Goal: Information Seeking & Learning: Learn about a topic

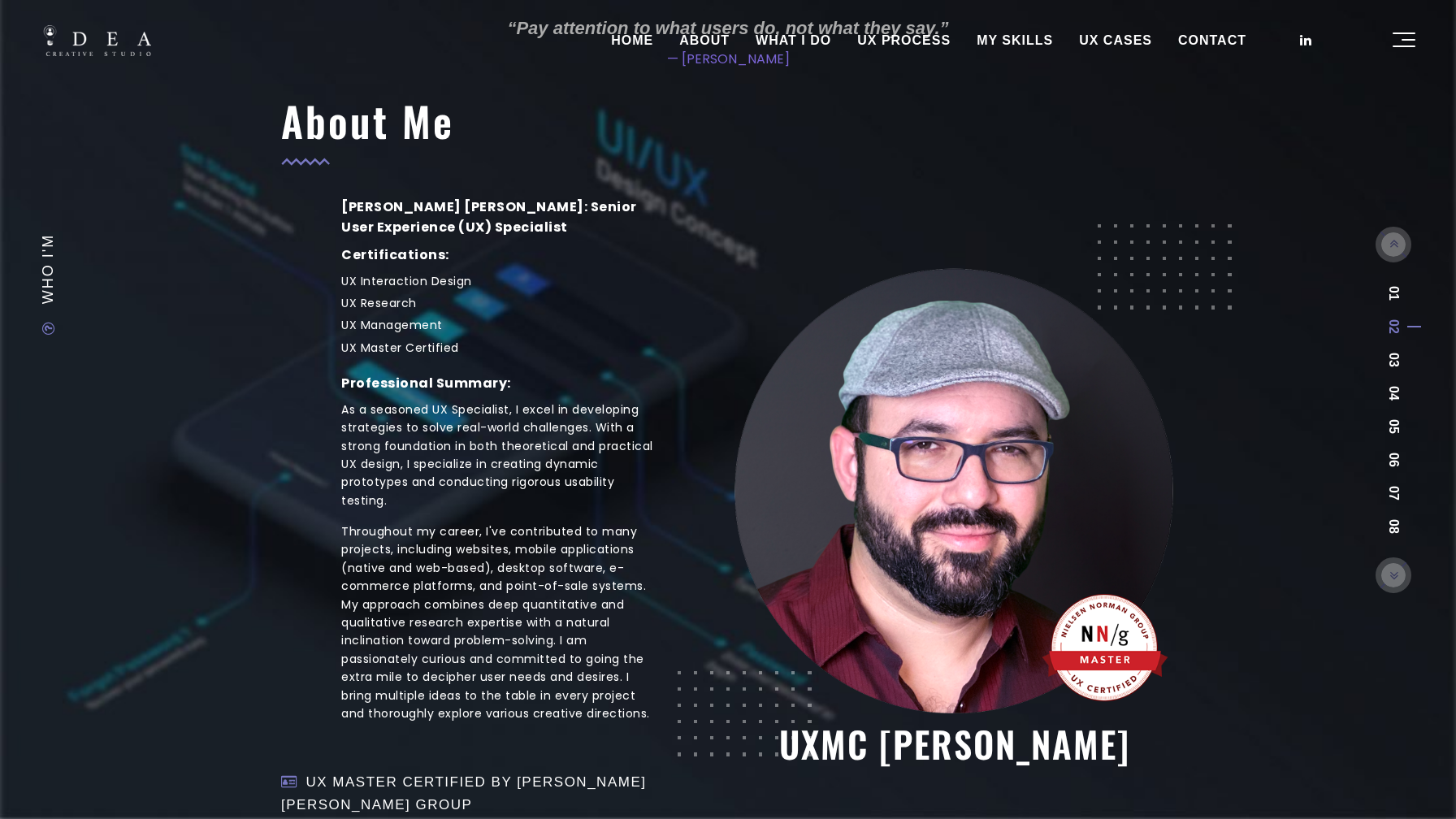
scroll to position [122, 0]
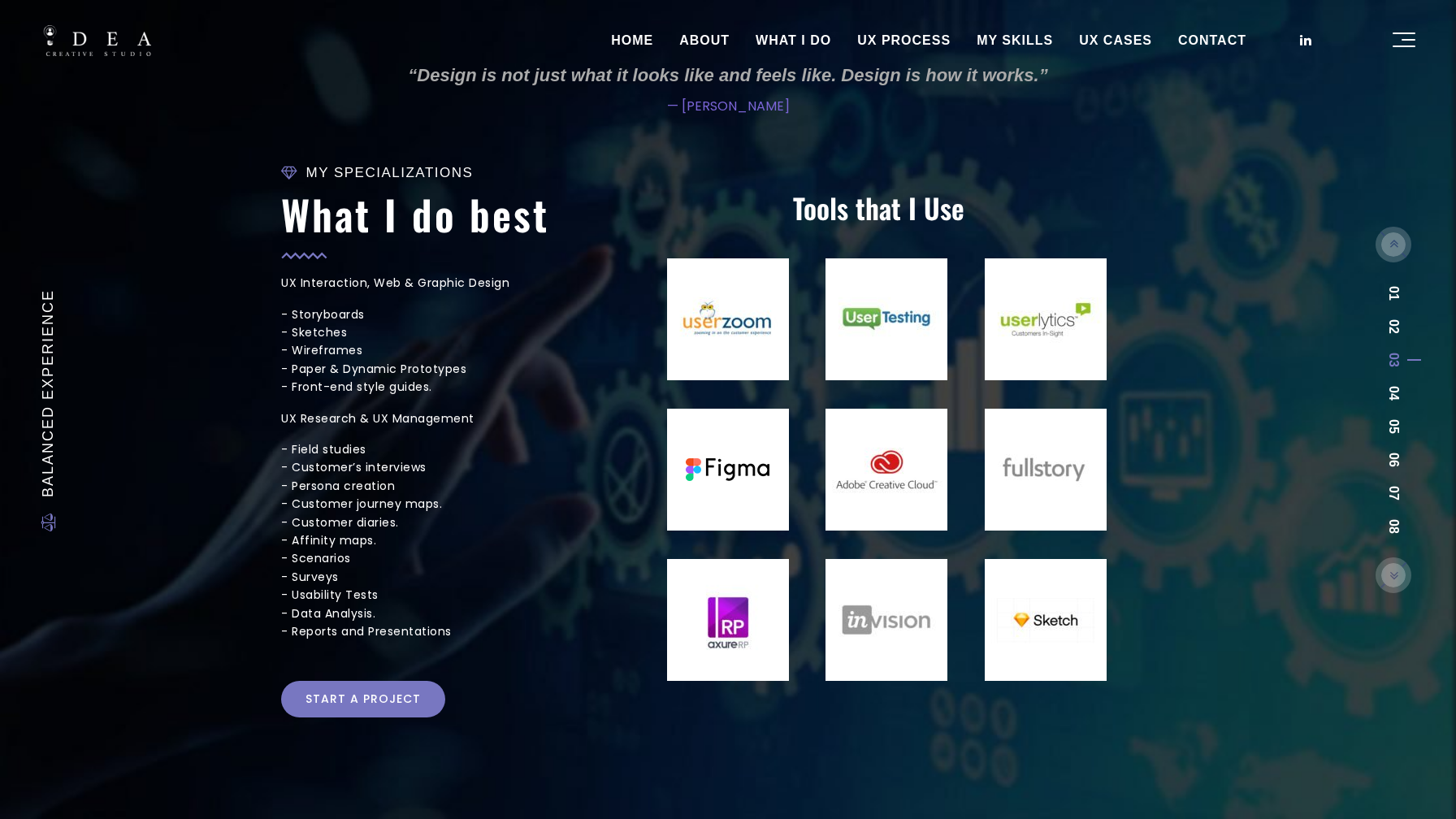
scroll to position [304, 0]
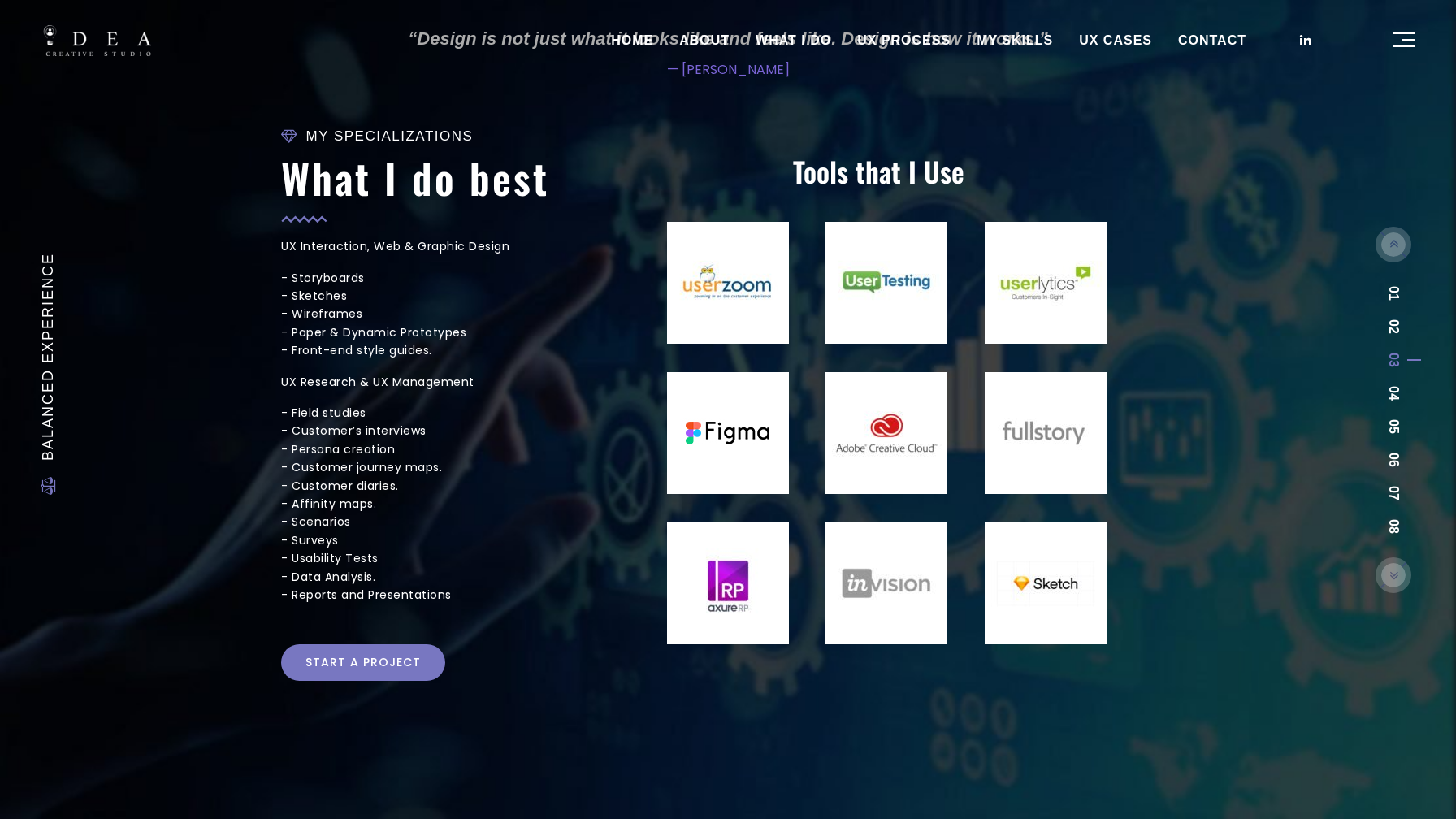
scroll to position [37, 0]
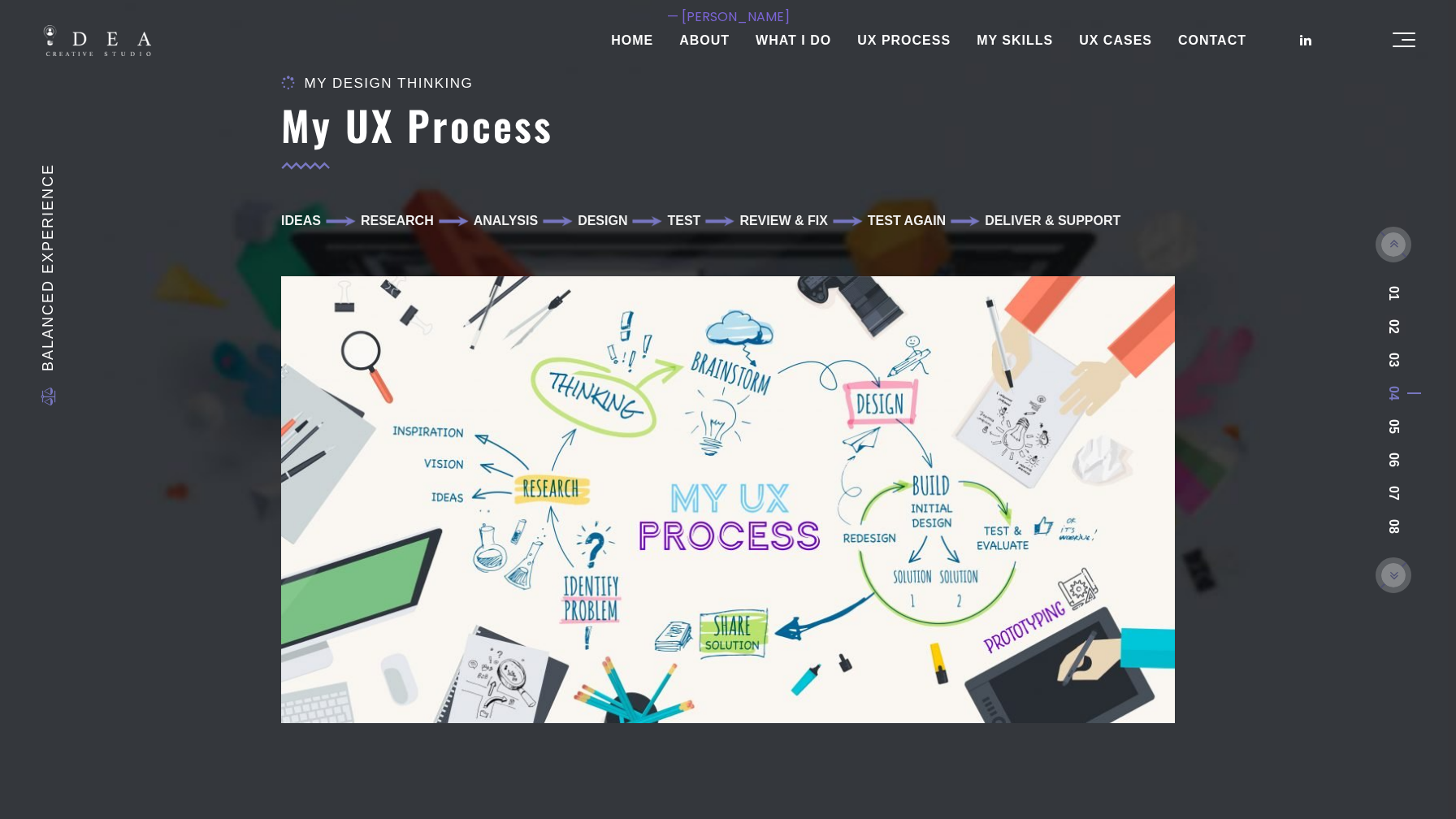
scroll to position [196, 0]
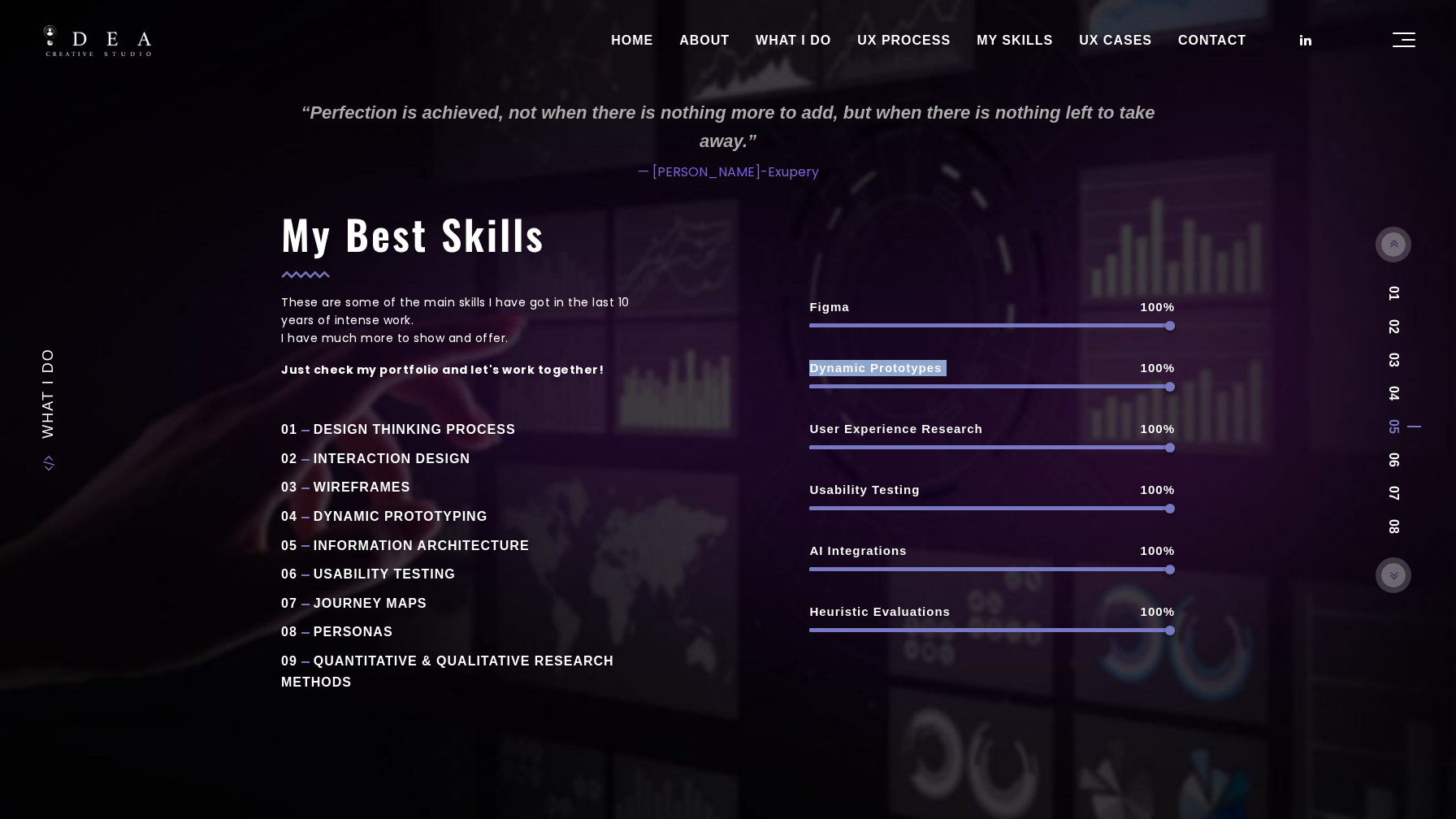
drag, startPoint x: 1166, startPoint y: 326, endPoint x: 1043, endPoint y: 328, distance: 123.0
click at [1043, 328] on div "Figma 100% Dynamic Prototypes 100% User Experience Research 100% Usability Test…" at bounding box center [992, 465] width 366 height 398
click at [1043, 330] on div "Figma 100% Dynamic Prototypes 100% User Experience Research 100% Usability Test…" at bounding box center [992, 465] width 366 height 398
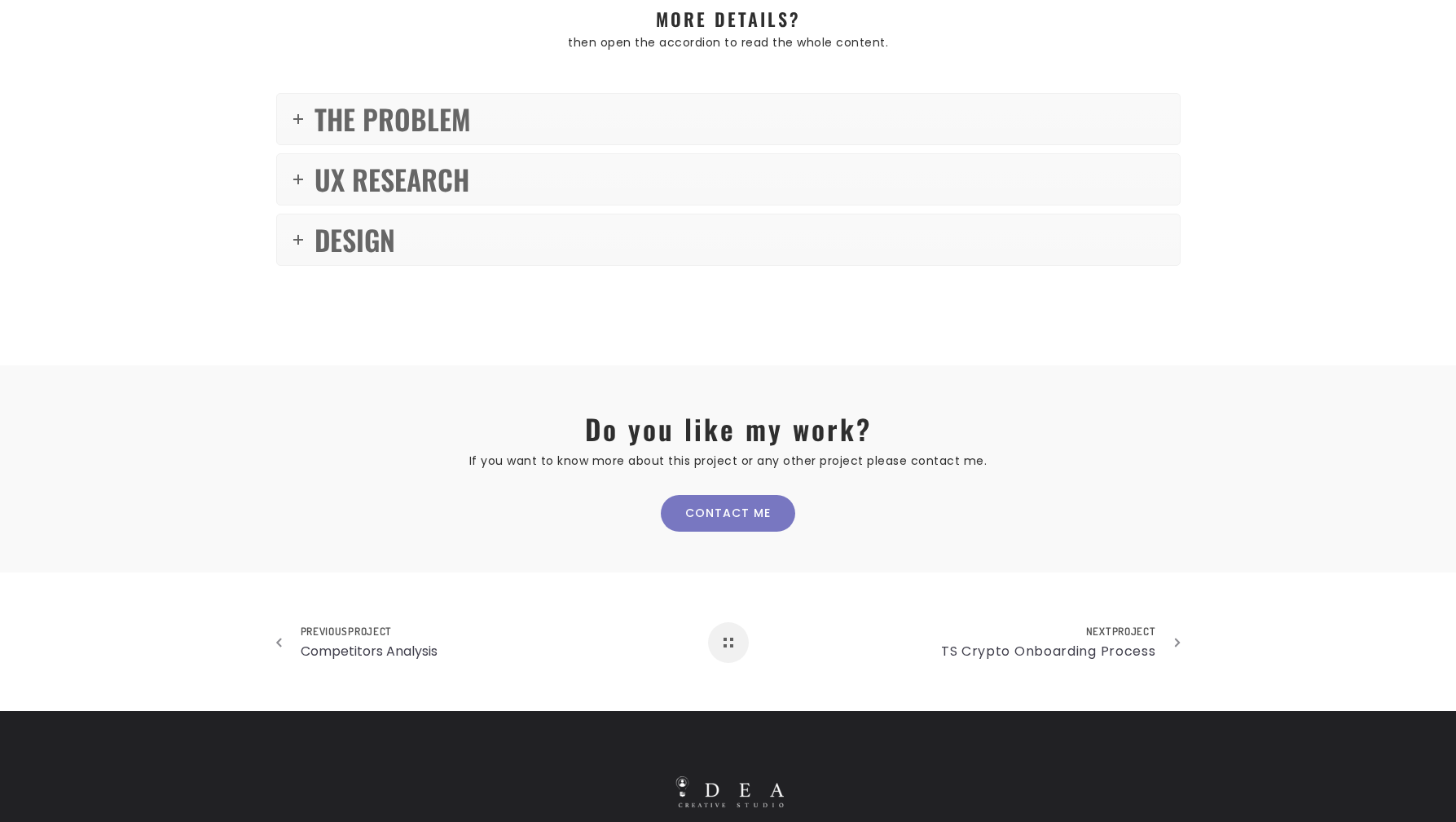
scroll to position [1053, 0]
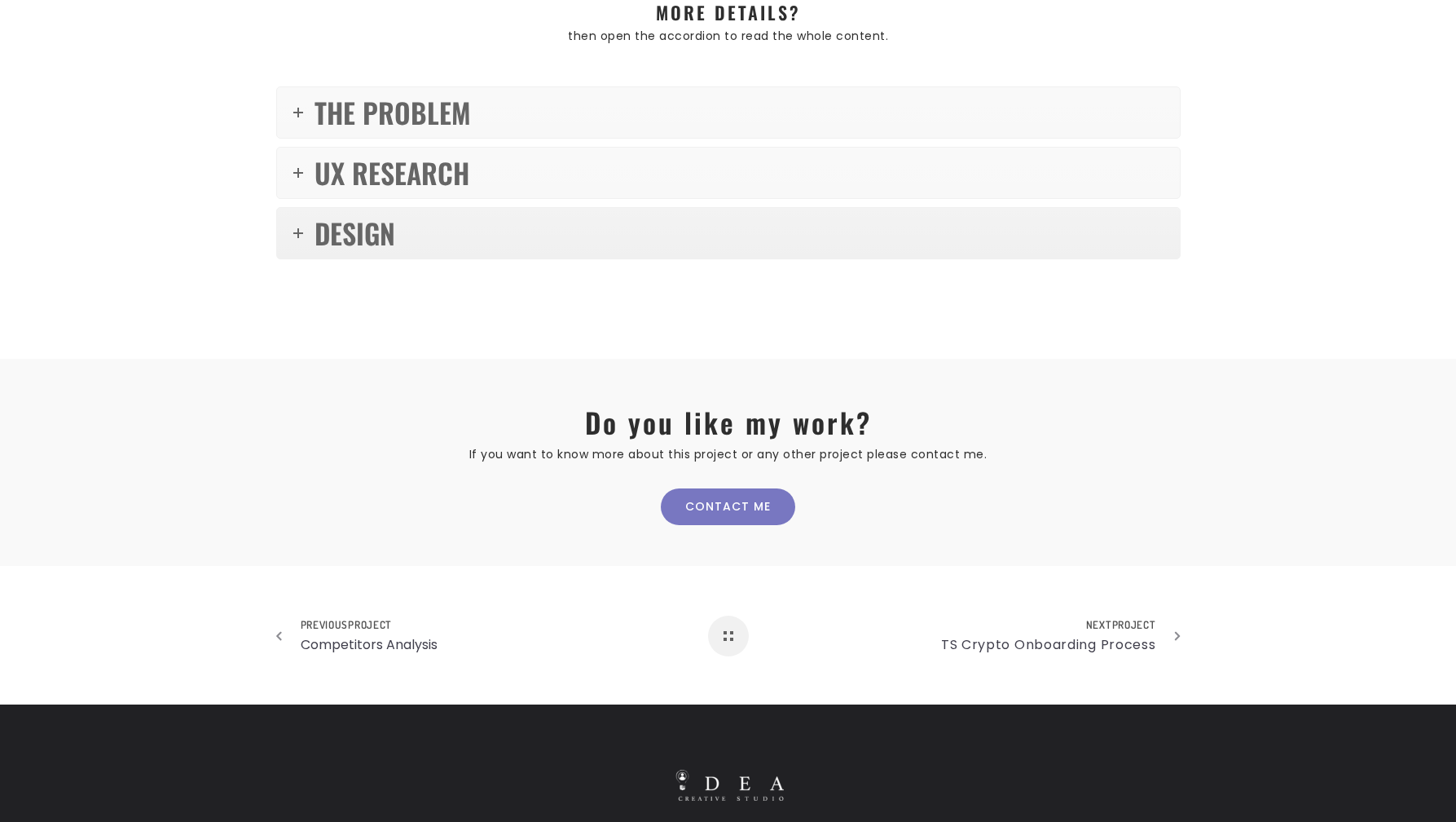
click at [346, 245] on span "DESIGN" at bounding box center [355, 233] width 80 height 42
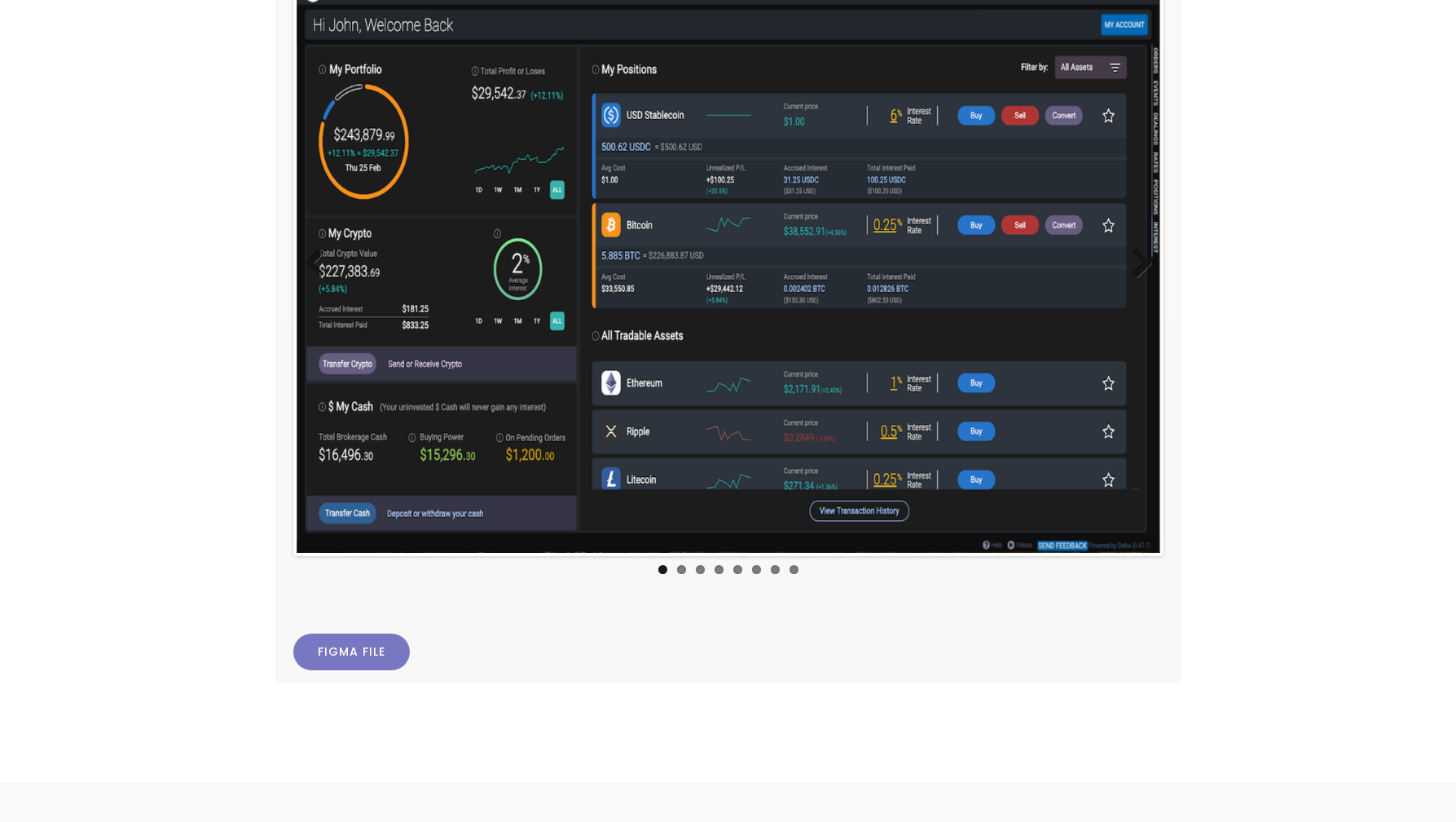
scroll to position [1685, 0]
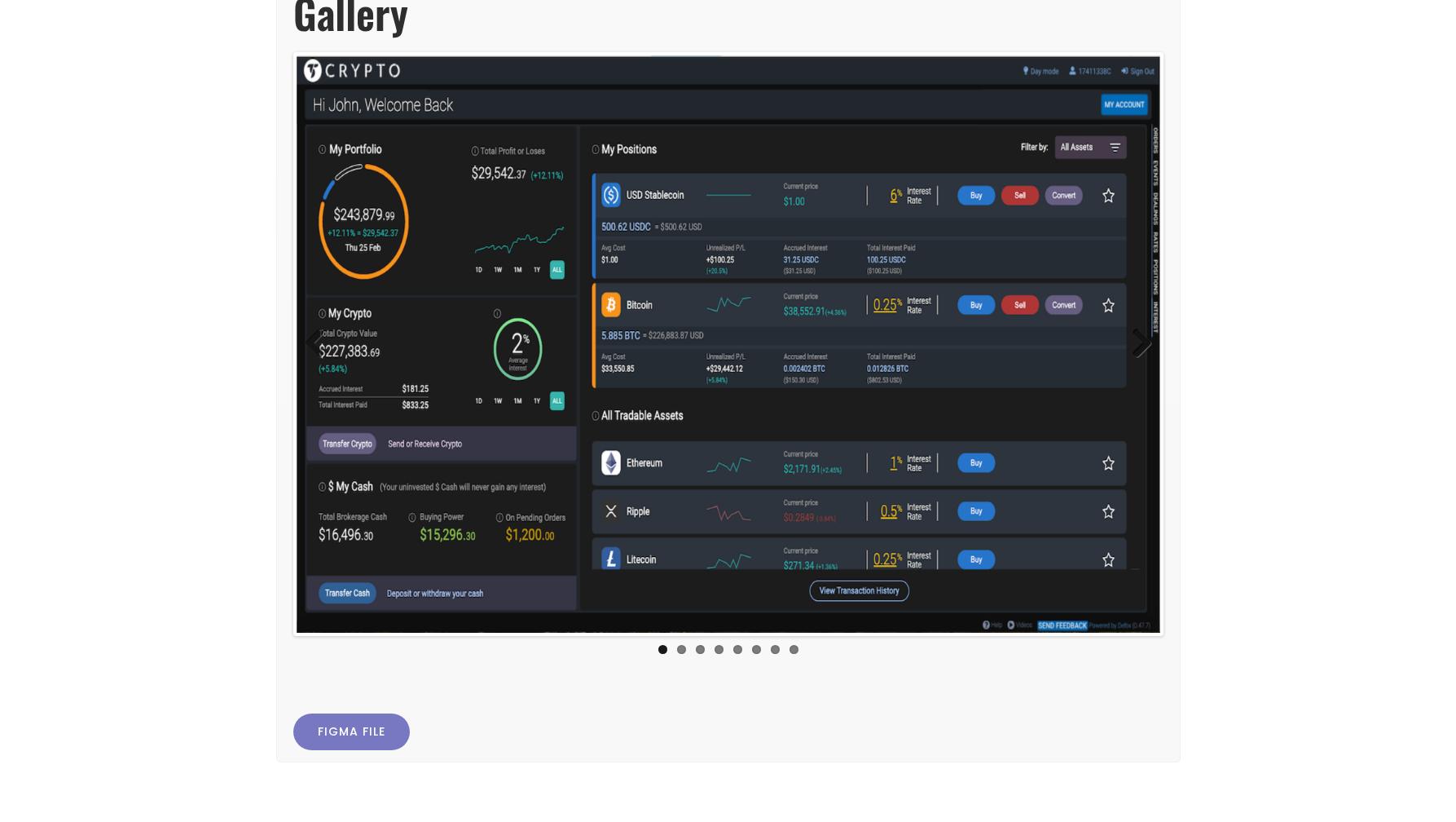
click at [1143, 350] on link "Next" at bounding box center [1135, 343] width 32 height 32
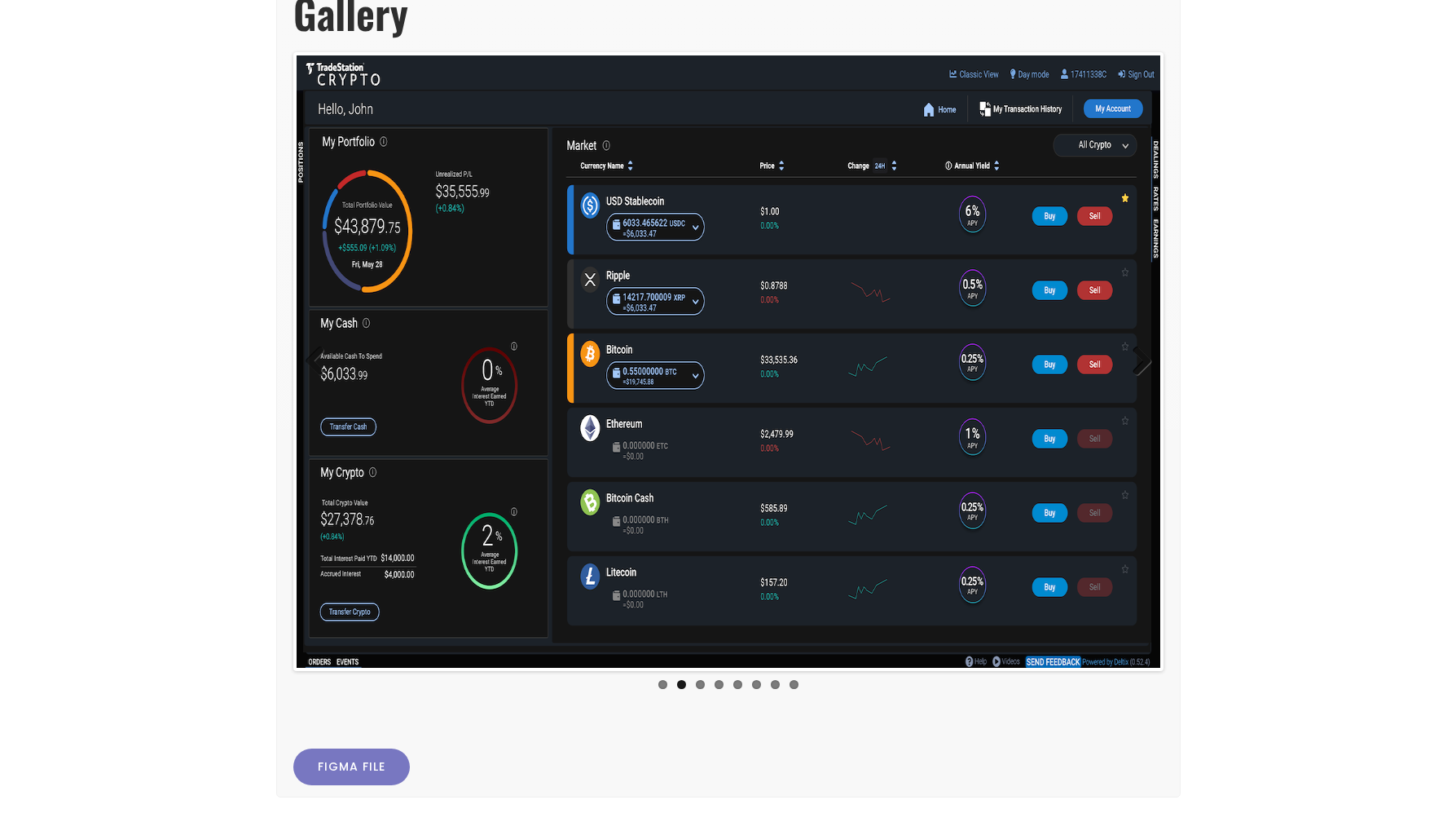
click at [1143, 350] on link "Next" at bounding box center [1135, 362] width 32 height 32
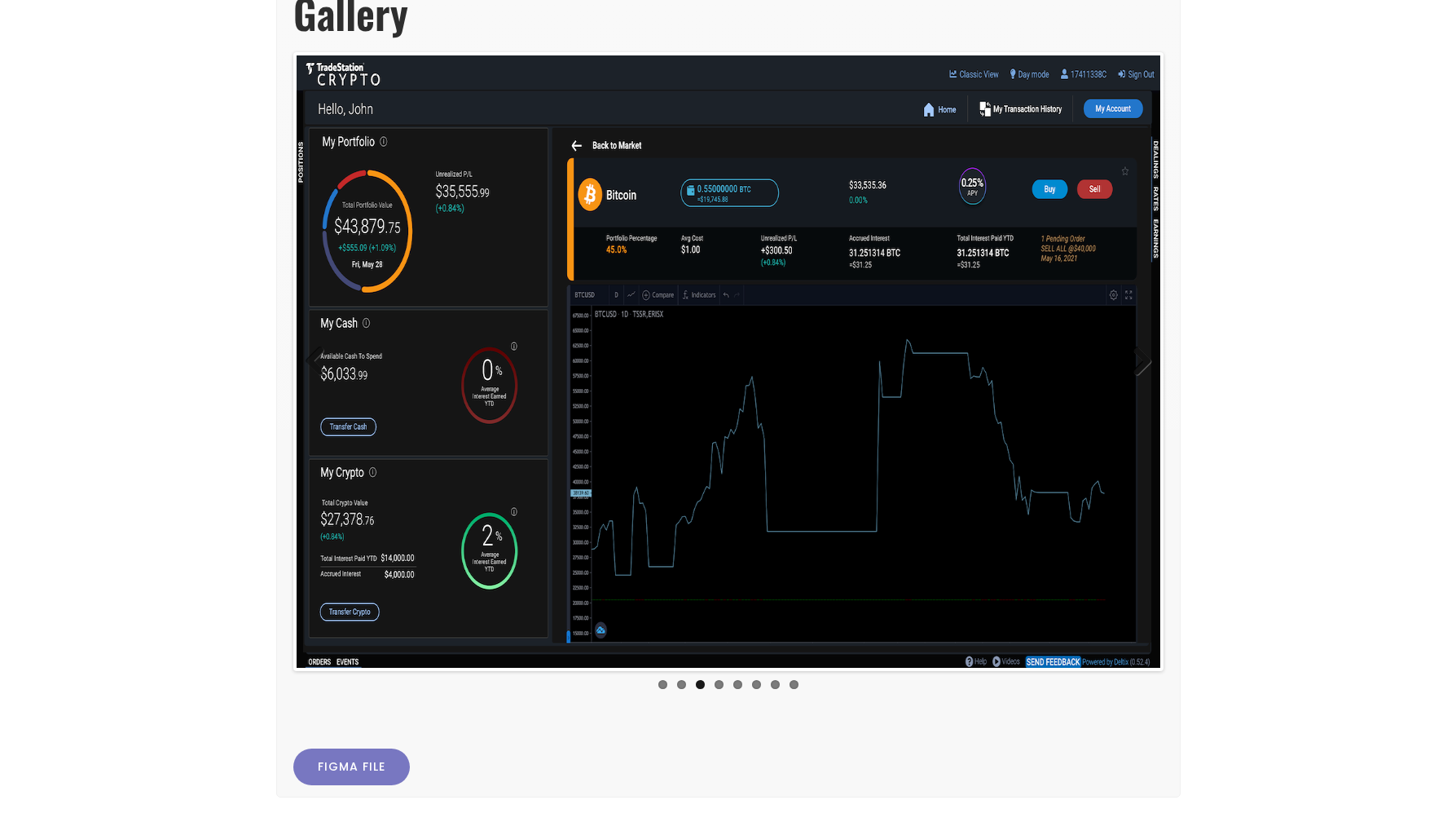
click at [1143, 350] on link "Next" at bounding box center [1135, 362] width 32 height 32
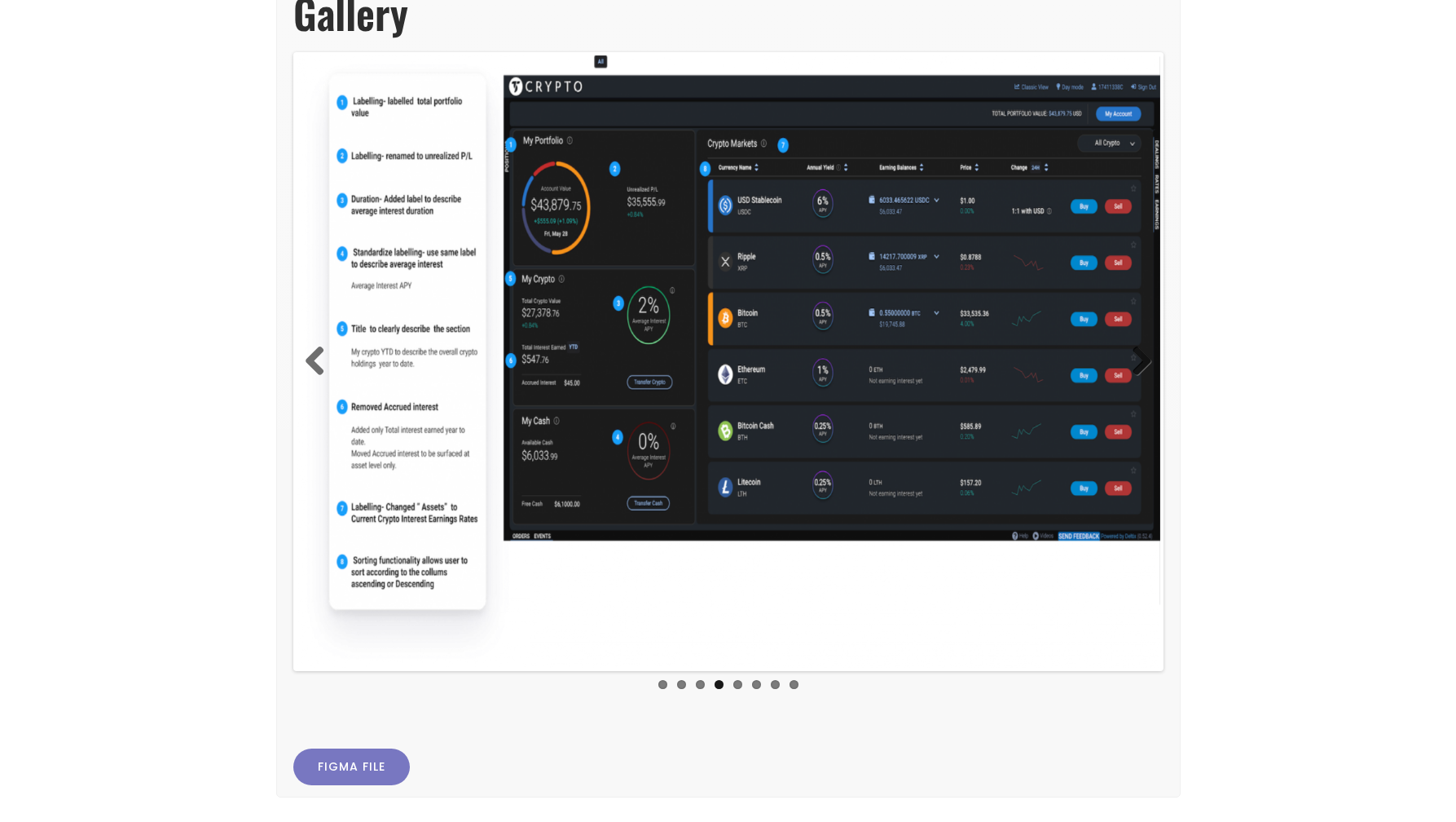
click at [1143, 350] on link "Next" at bounding box center [1135, 362] width 32 height 32
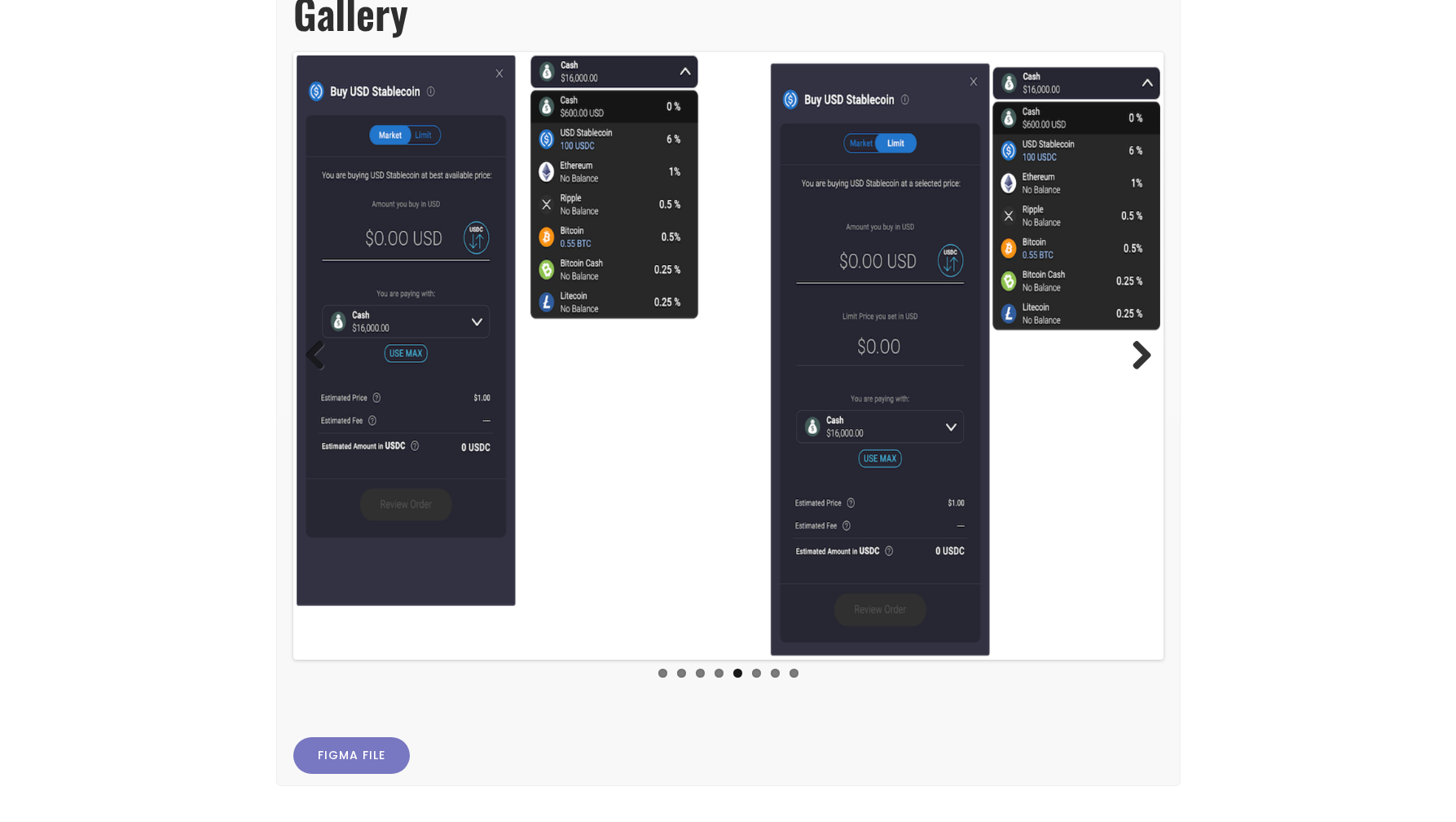
click at [1143, 350] on link "Next" at bounding box center [1135, 356] width 32 height 32
